Goal: Information Seeking & Learning: Learn about a topic

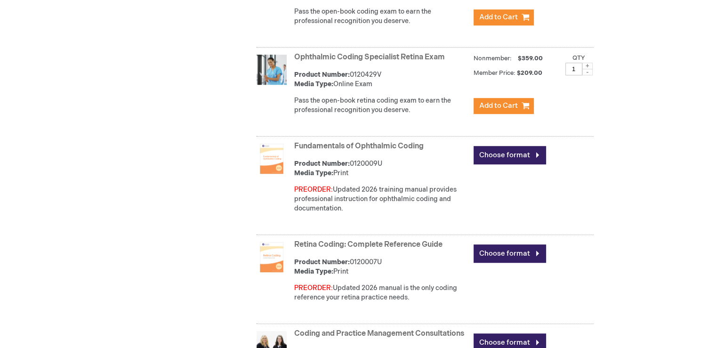
scroll to position [659, 0]
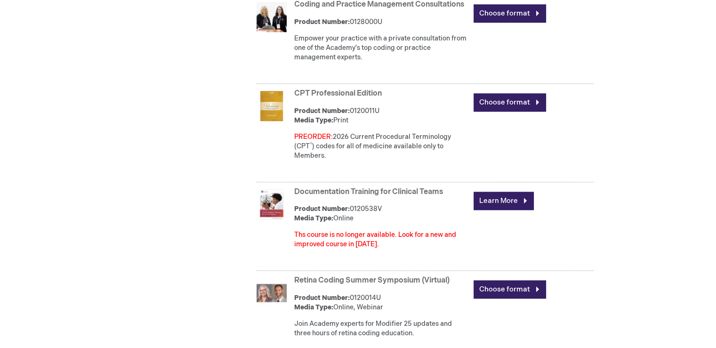
scroll to position [988, 0]
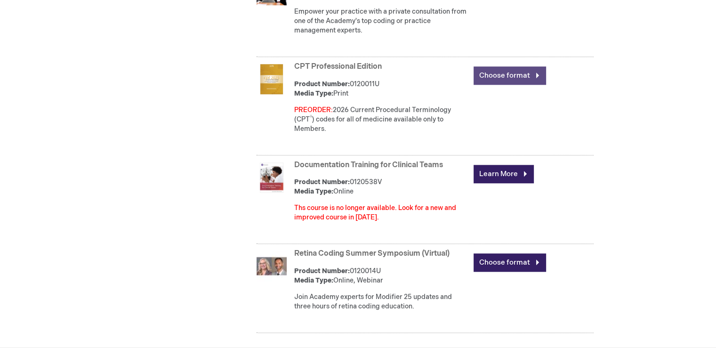
click at [508, 85] on link "Choose format" at bounding box center [509, 75] width 72 height 18
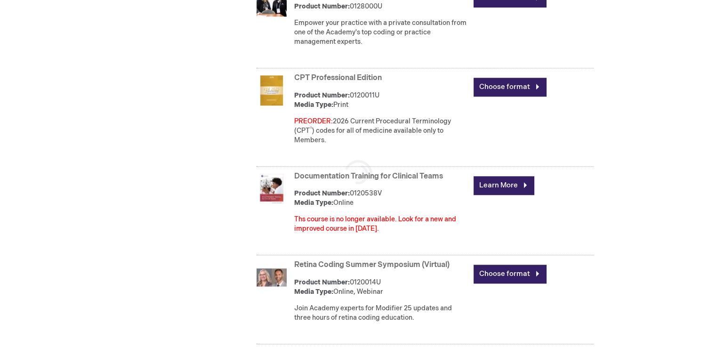
scroll to position [967, 0]
